Goal: Information Seeking & Learning: Find specific fact

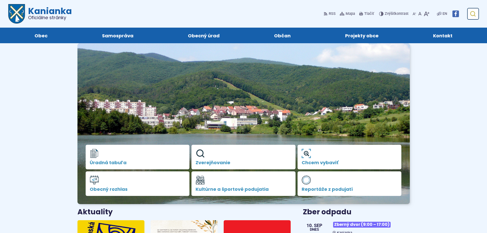
click at [471, 14] on icon "submit" at bounding box center [472, 14] width 6 height 6
type input "**********"
click at [468, 9] on button "Odoslať vyhľadávací formulár" at bounding box center [472, 13] width 9 height 9
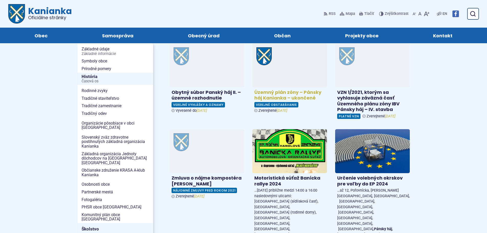
drag, startPoint x: 295, startPoint y: 97, endPoint x: 305, endPoint y: 85, distance: 15.2
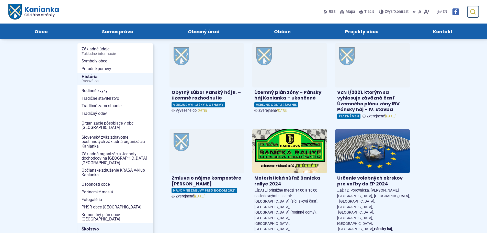
click at [468, 8] on button "Odoslať vyhľadávací formulár" at bounding box center [472, 11] width 9 height 9
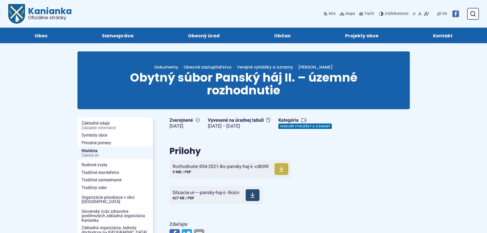
click at [213, 195] on span "Situacia-ur-–-pansky-haj-ii.-9ioizv 627 KB / PDF" at bounding box center [205, 195] width 67 height 14
click at [223, 167] on span "Rozhodnutie-854-2021-ibv-pansky-haj-ii.-cdb99l" at bounding box center [220, 166] width 96 height 5
click at [209, 195] on span "Situacia-ur-–-pansky-haj-ii.-9ioizv 627 KB / PDF" at bounding box center [205, 195] width 67 height 14
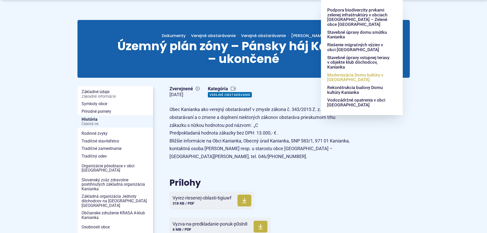
scroll to position [128, 0]
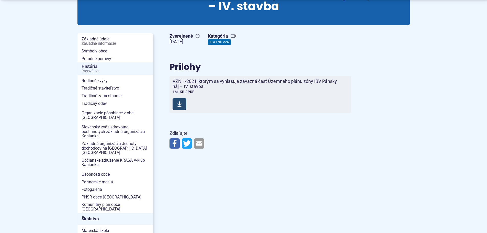
scroll to position [102, 0]
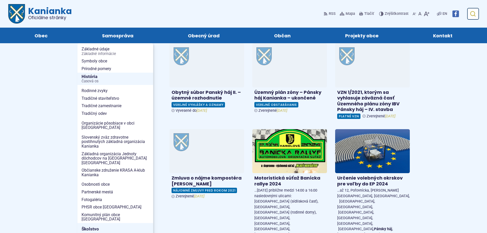
click at [472, 14] on use "submit" at bounding box center [472, 13] width 5 height 5
click at [32, 10] on span "Kanianka Oficiálne stránky" at bounding box center [48, 13] width 47 height 13
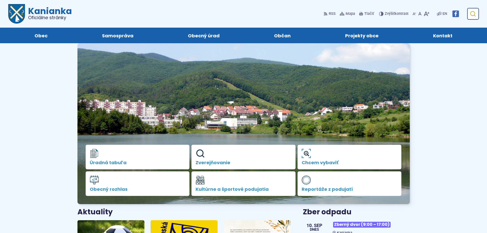
click at [472, 13] on use "submit" at bounding box center [472, 13] width 5 height 5
click at [448, 14] on input "Hľadať:" at bounding box center [448, 14] width 60 height 12
paste input "********"
type input "********"
click at [473, 12] on icon "submit" at bounding box center [472, 14] width 6 height 6
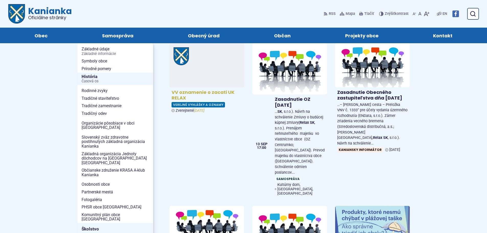
click at [196, 89] on h4 "VV oznamenie o zacati UK RELAX" at bounding box center [206, 94] width 70 height 11
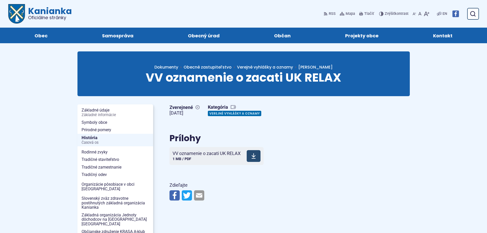
click at [204, 151] on span "VV oznamenie o zacati UK RELAX" at bounding box center [206, 153] width 68 height 5
